Goal: Answer question/provide support: Share knowledge or assist other users

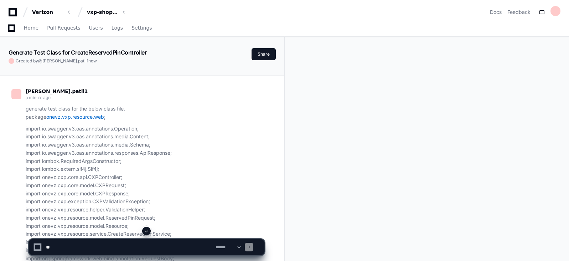
scroll to position [3186, 0]
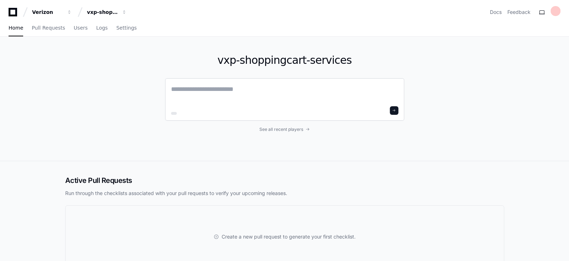
click at [255, 99] on textarea at bounding box center [284, 94] width 227 height 20
click at [223, 83] on div at bounding box center [284, 99] width 239 height 43
click at [199, 89] on textarea at bounding box center [284, 94] width 227 height 20
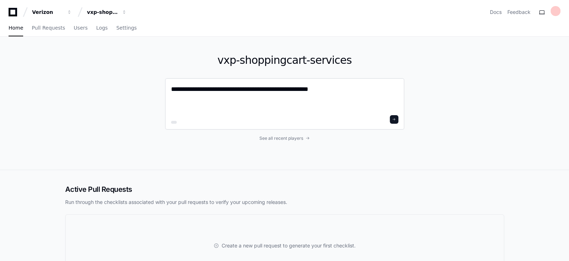
paste textarea "**********"
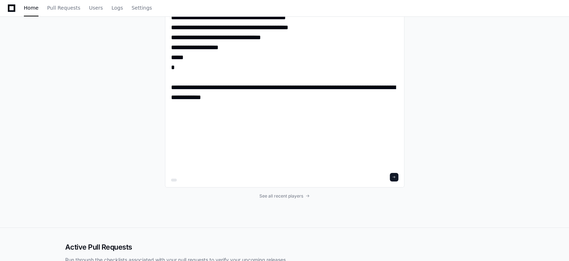
scroll to position [1652, 0]
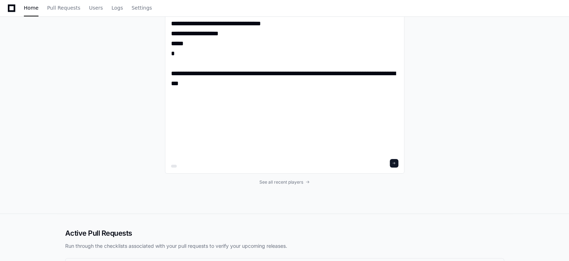
scroll to position [1662, 0]
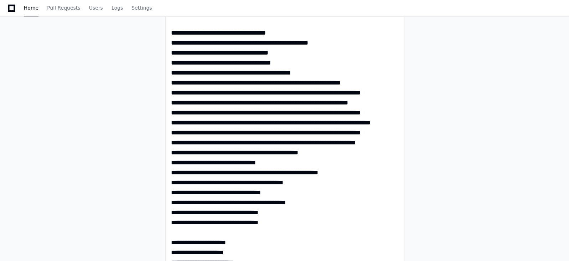
scroll to position [0, 0]
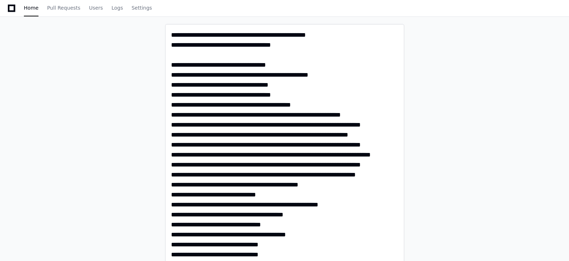
paste textarea "**********"
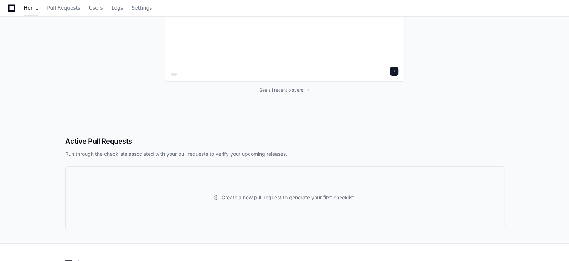
scroll to position [4960, 0]
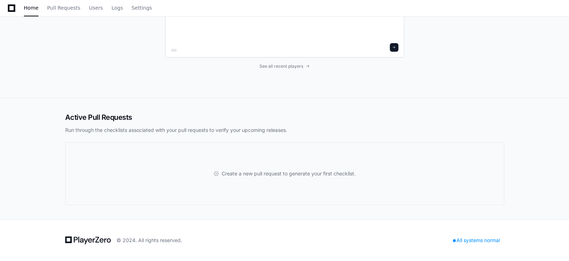
type textarea "**********"
click at [395, 48] on span at bounding box center [394, 48] width 4 height 4
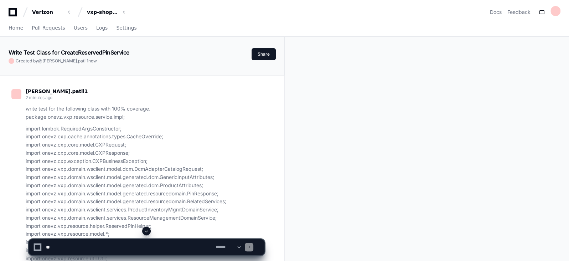
scroll to position [228, 0]
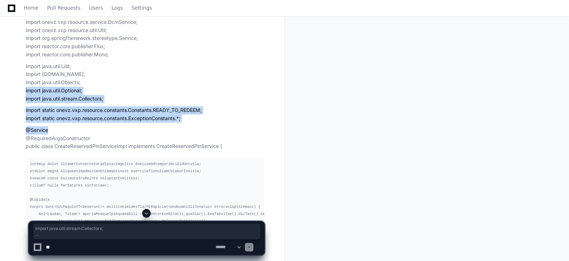
drag, startPoint x: 565, startPoint y: 92, endPoint x: 562, endPoint y: 127, distance: 35.4
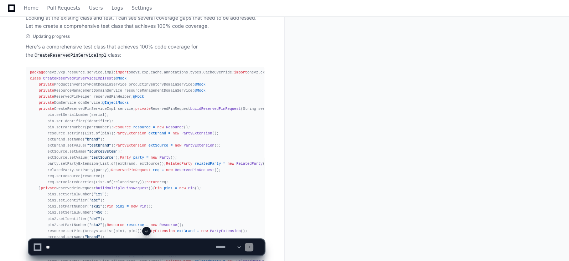
scroll to position [3097, 0]
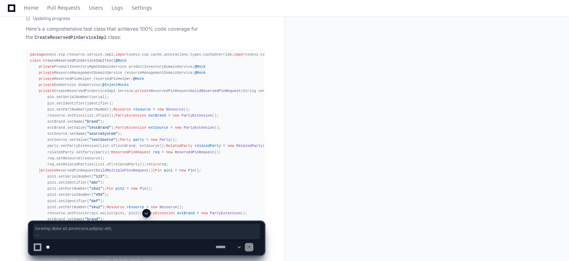
drag, startPoint x: 69, startPoint y: 218, endPoint x: 29, endPoint y: 54, distance: 168.9
copy div "package onevz.vxp.resource.service.impl; import onevz.cxp.cache.annotations.typ…"
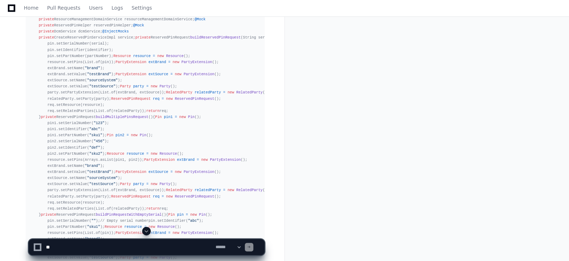
scroll to position [3168, 0]
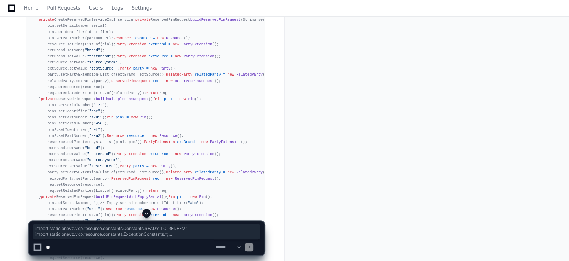
drag, startPoint x: 109, startPoint y: 181, endPoint x: 28, endPoint y: 159, distance: 84.3
copy div "import static onevz.vxp.resource.constants.Constants.READY_TO_REDEEM; import st…"
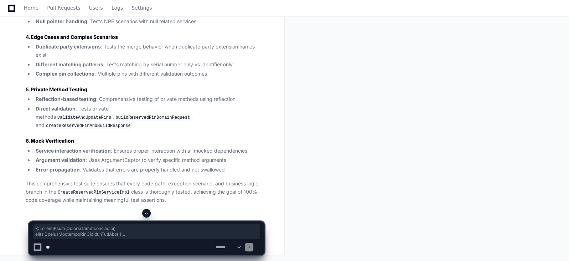
scroll to position [7398, 0]
drag, startPoint x: 29, startPoint y: 52, endPoint x: 15, endPoint y: 72, distance: 23.5
copy div "@ExtendWith(MockitoExtension.class) class CreateReservedPinServiceImplTest { @M…"
